Goal: Entertainment & Leisure: Consume media (video, audio)

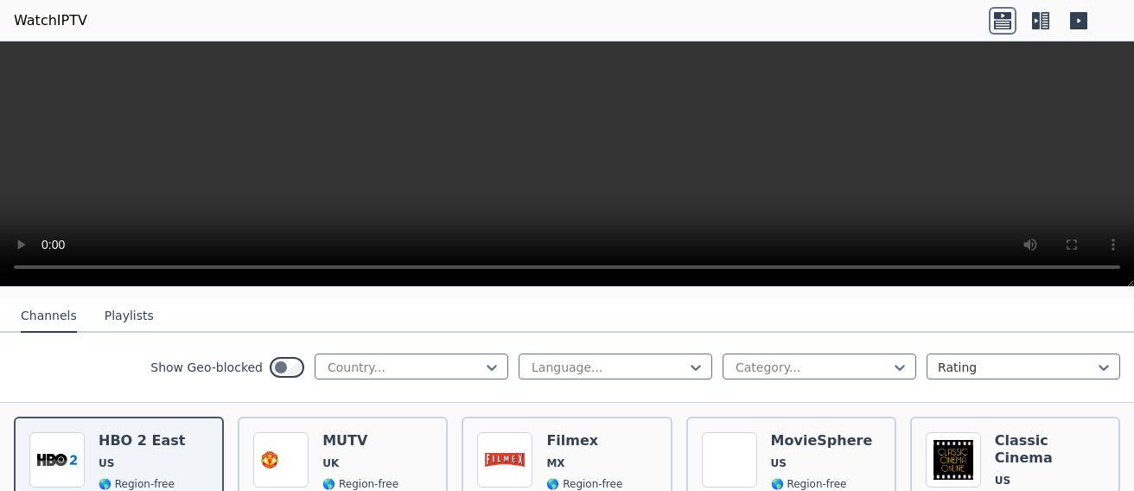
scroll to position [356, 0]
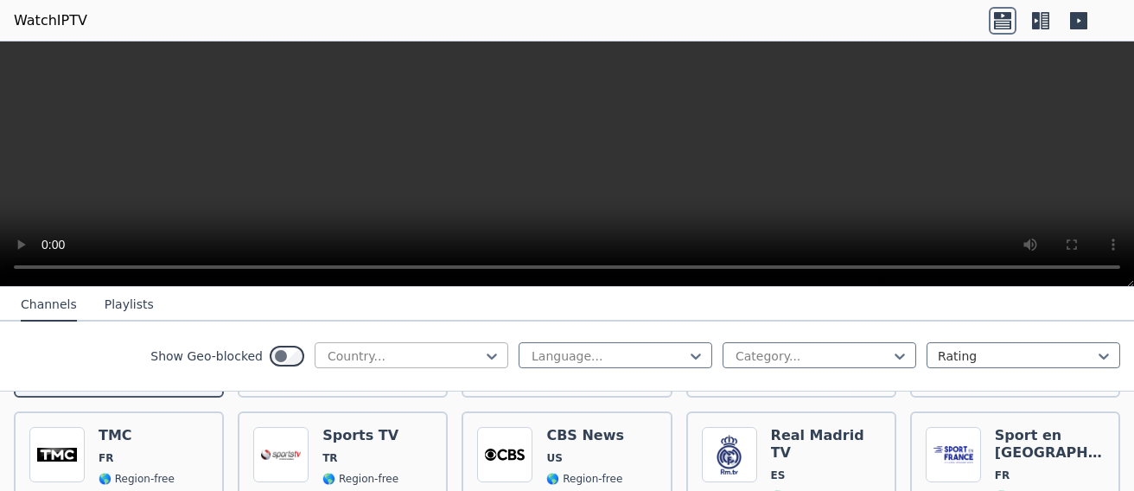
click at [439, 349] on div at bounding box center [404, 355] width 157 height 17
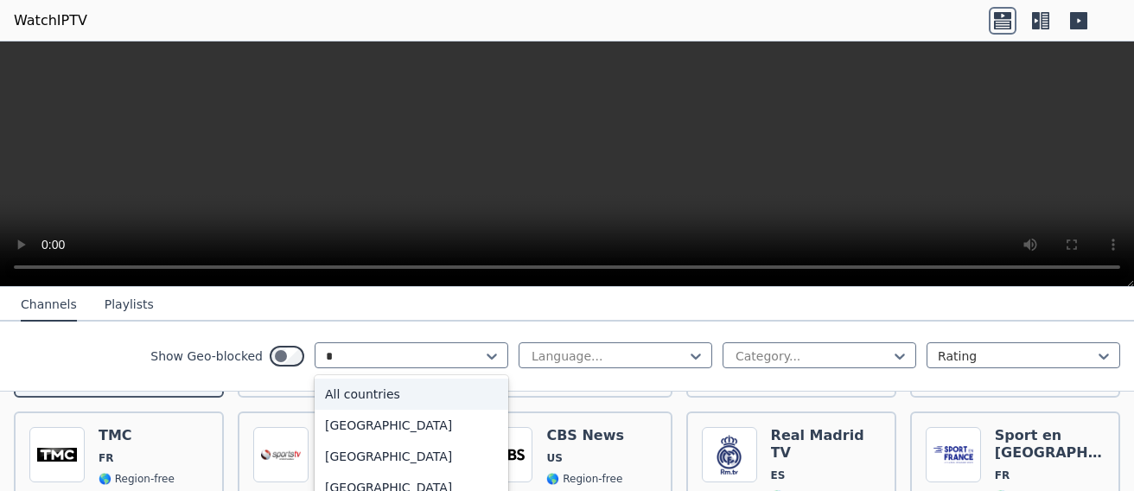
type input "**"
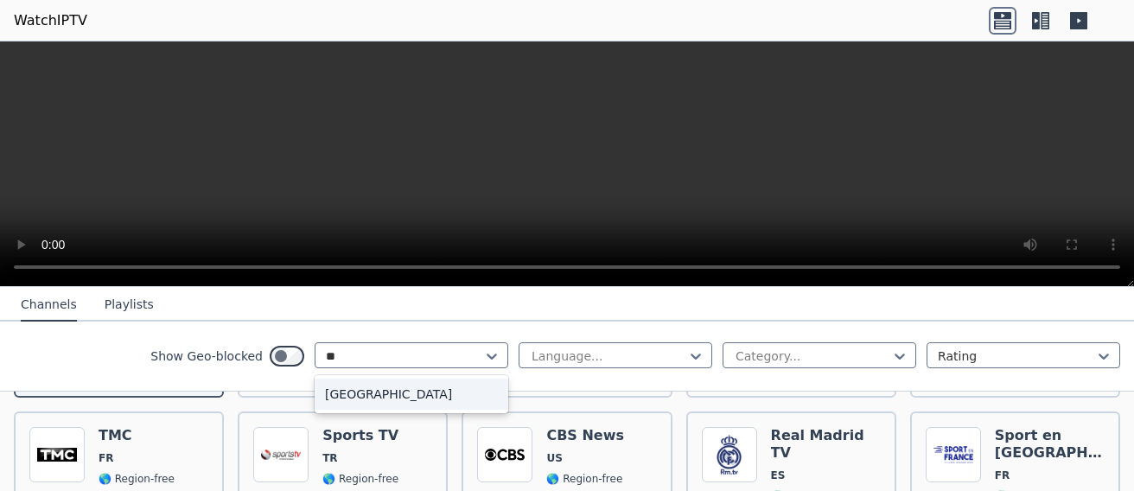
click at [346, 390] on div "[GEOGRAPHIC_DATA]" at bounding box center [412, 394] width 194 height 31
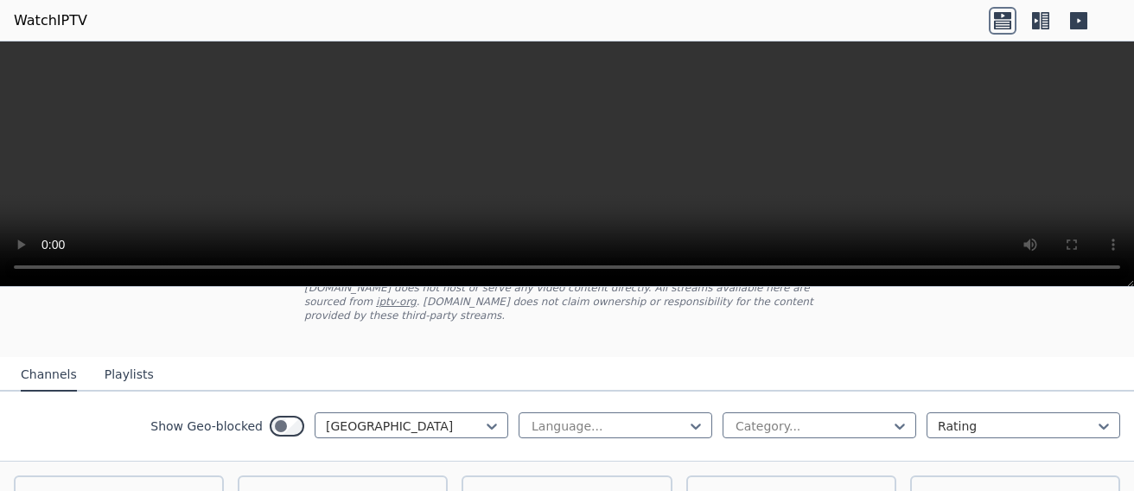
scroll to position [178, 0]
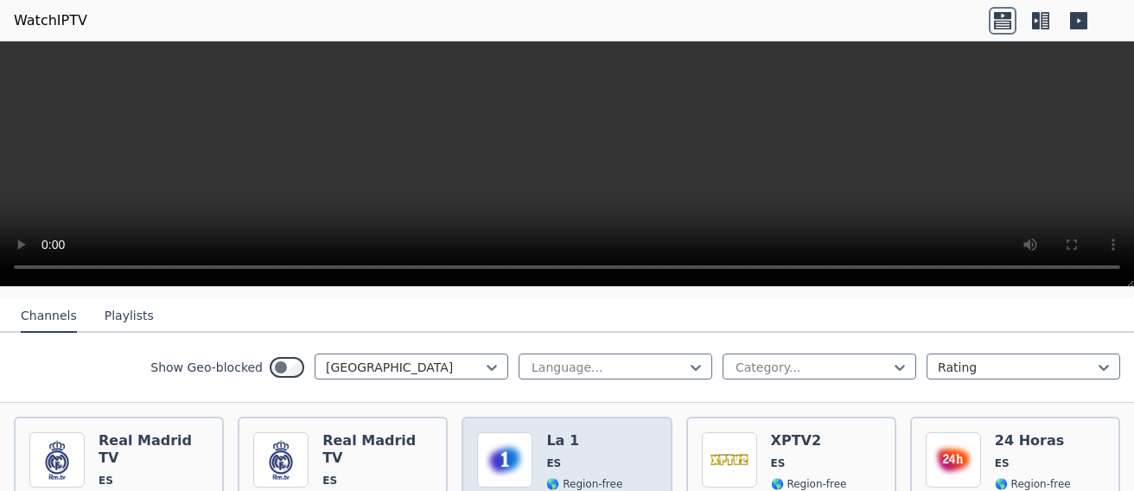
click at [571, 442] on div "La 1 ES 🌎 Region-free TVE general spa" at bounding box center [584, 496] width 76 height 128
click at [592, 460] on div "La 1 ES 🌎 Region-free TVE general spa" at bounding box center [584, 496] width 76 height 128
click at [546, 438] on div "La 1 ES 🌎 Region-free TVE general spa" at bounding box center [584, 496] width 76 height 128
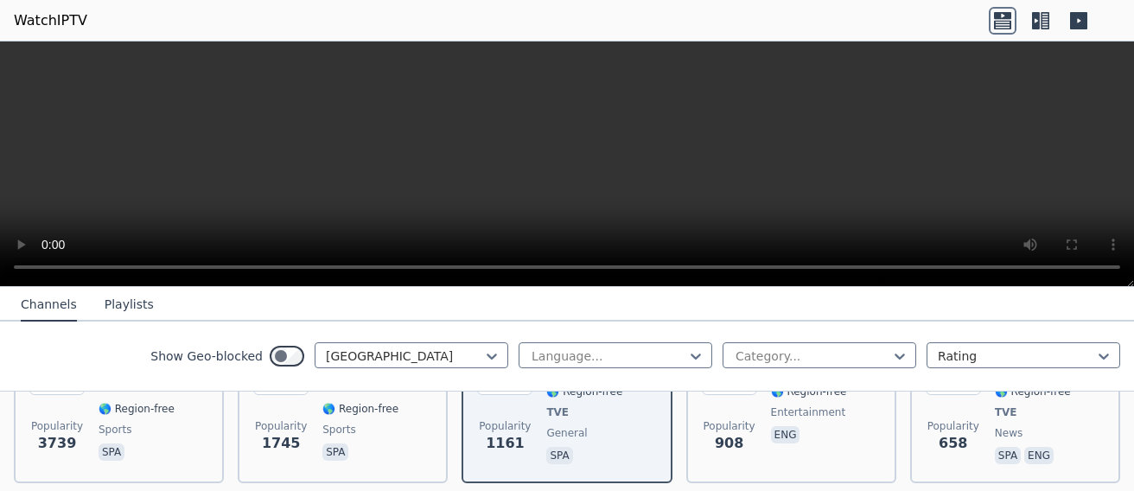
scroll to position [282, 0]
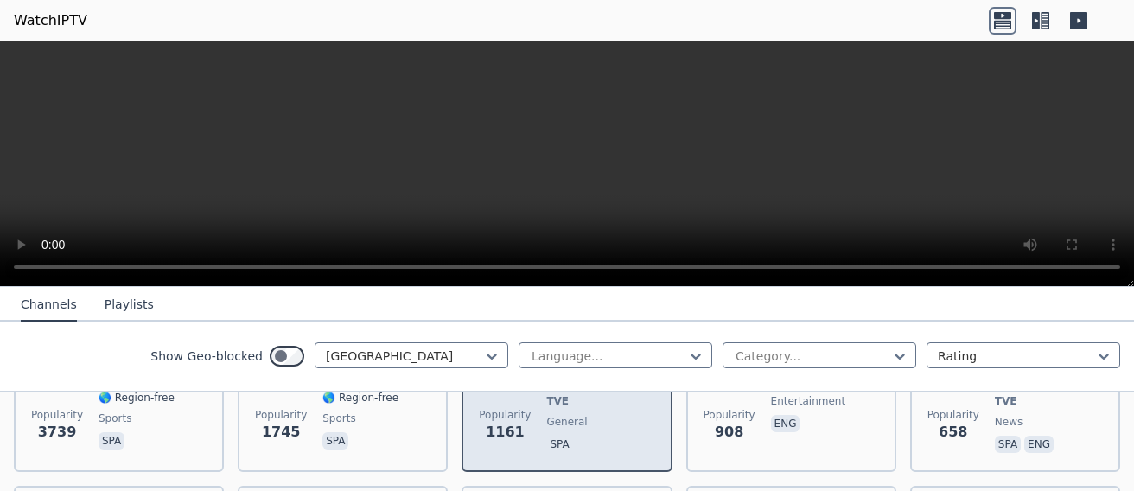
click at [555, 436] on p "spa" at bounding box center [559, 444] width 26 height 17
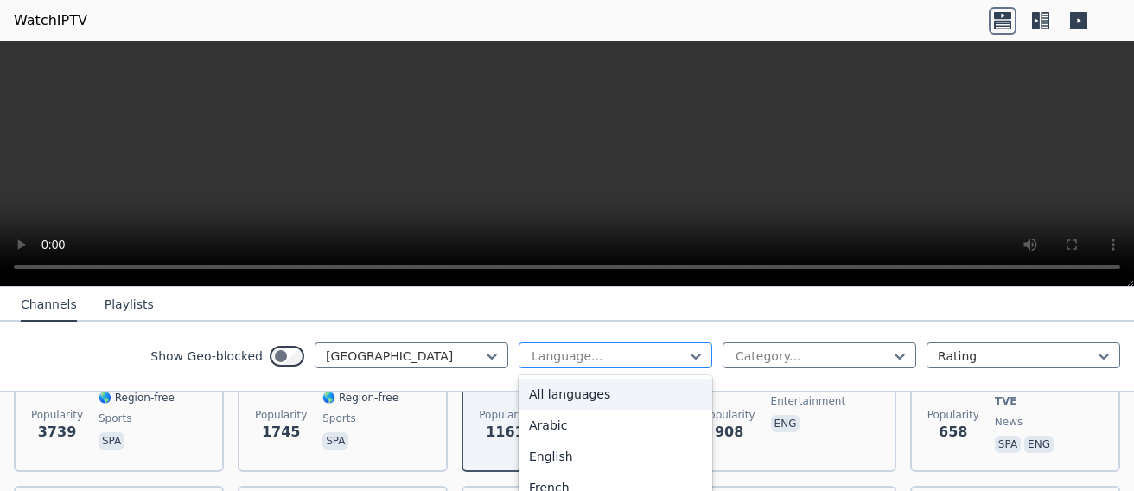
click at [589, 358] on div at bounding box center [608, 355] width 157 height 17
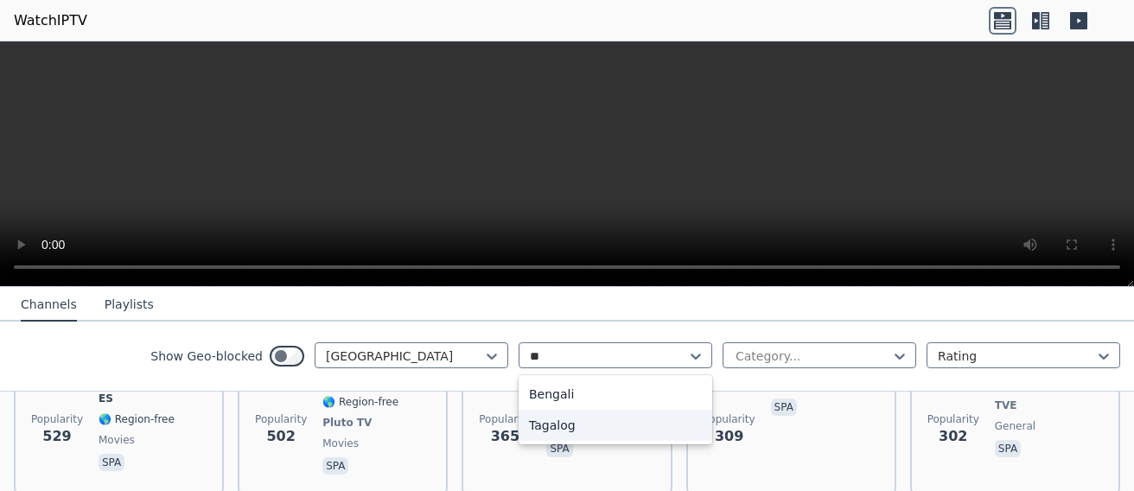
scroll to position [460, 0]
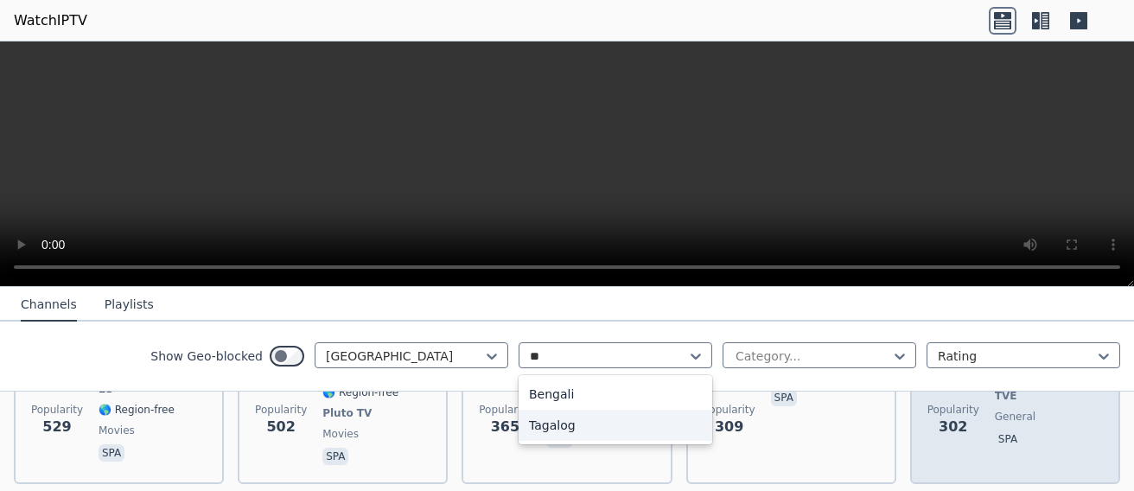
type input "**"
click at [995, 410] on span "general" at bounding box center [1015, 417] width 41 height 14
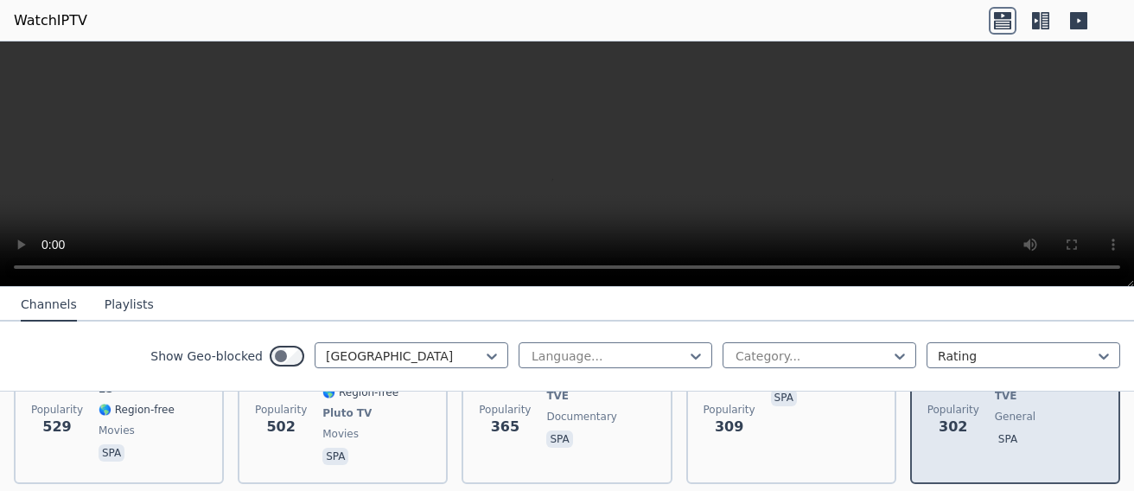
click at [995, 410] on span "general" at bounding box center [1015, 417] width 41 height 14
click at [995, 430] on p "spa" at bounding box center [1008, 438] width 26 height 17
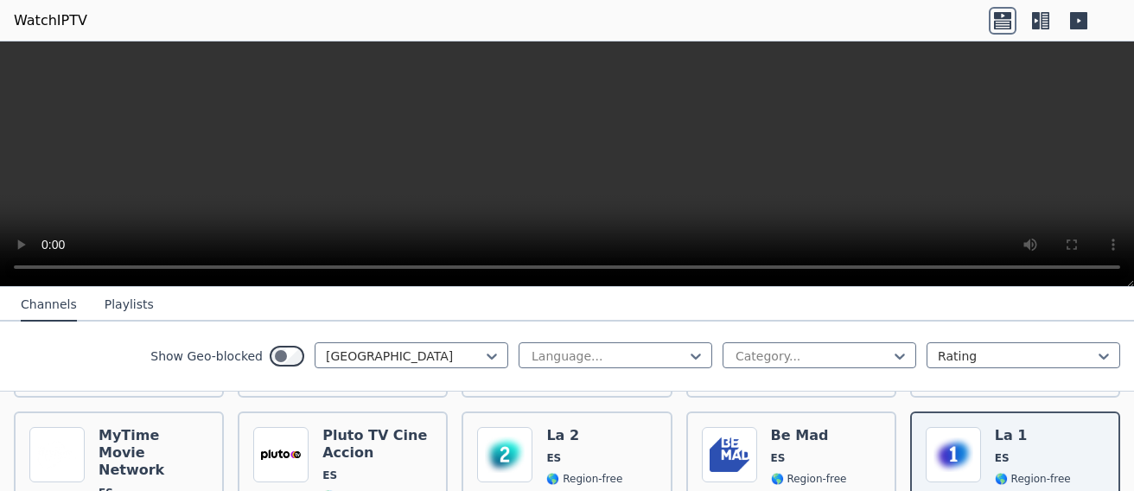
scroll to position [534, 0]
